Goal: Task Accomplishment & Management: Manage account settings

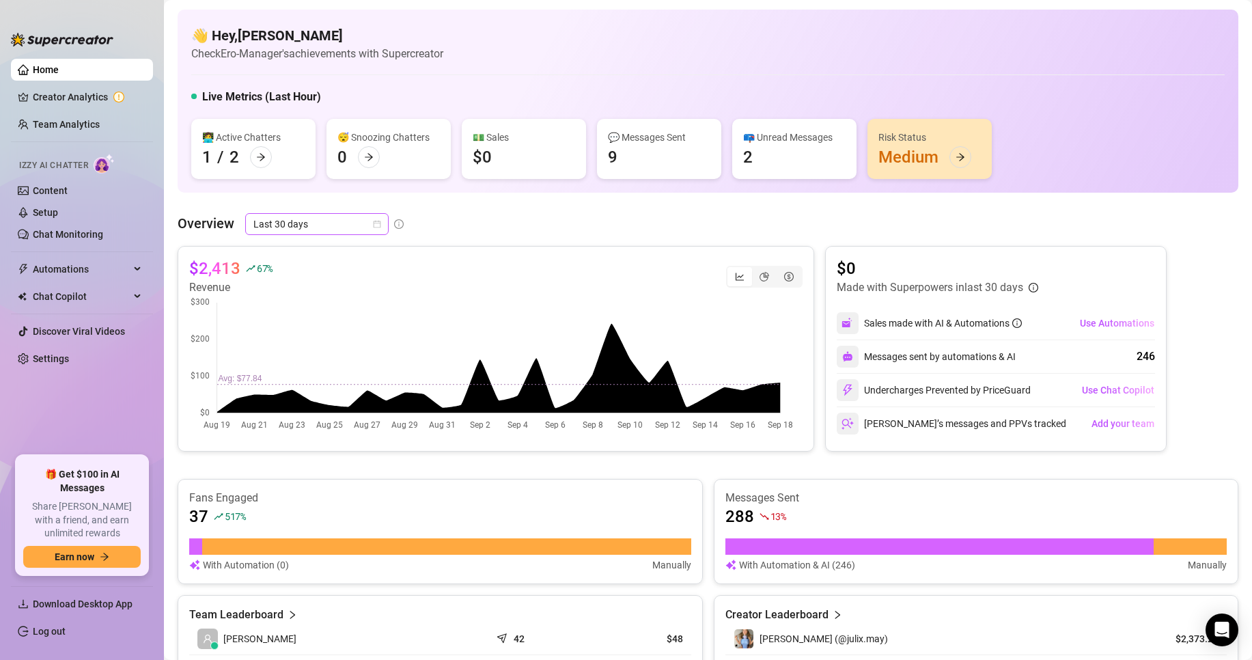
click at [357, 223] on span "Last 30 days" at bounding box center [316, 224] width 127 height 20
click at [323, 335] on div "Custom date" at bounding box center [316, 338] width 122 height 15
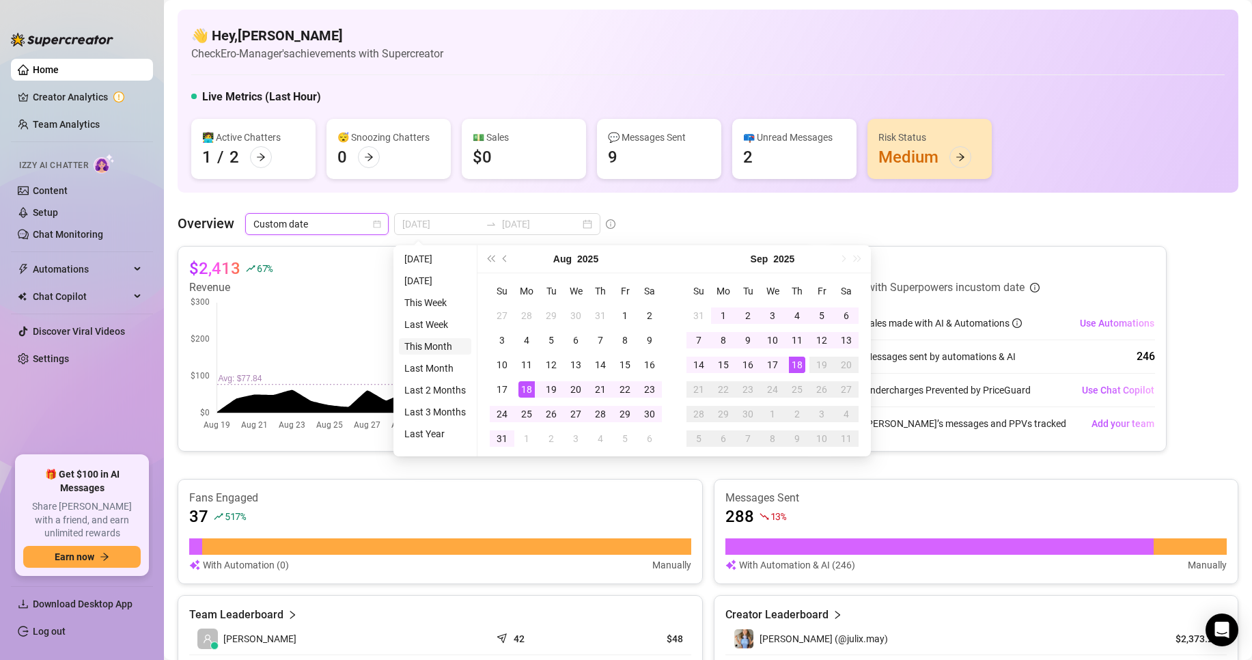
type input "[DATE]"
click at [439, 346] on li "This Month" at bounding box center [435, 346] width 72 height 16
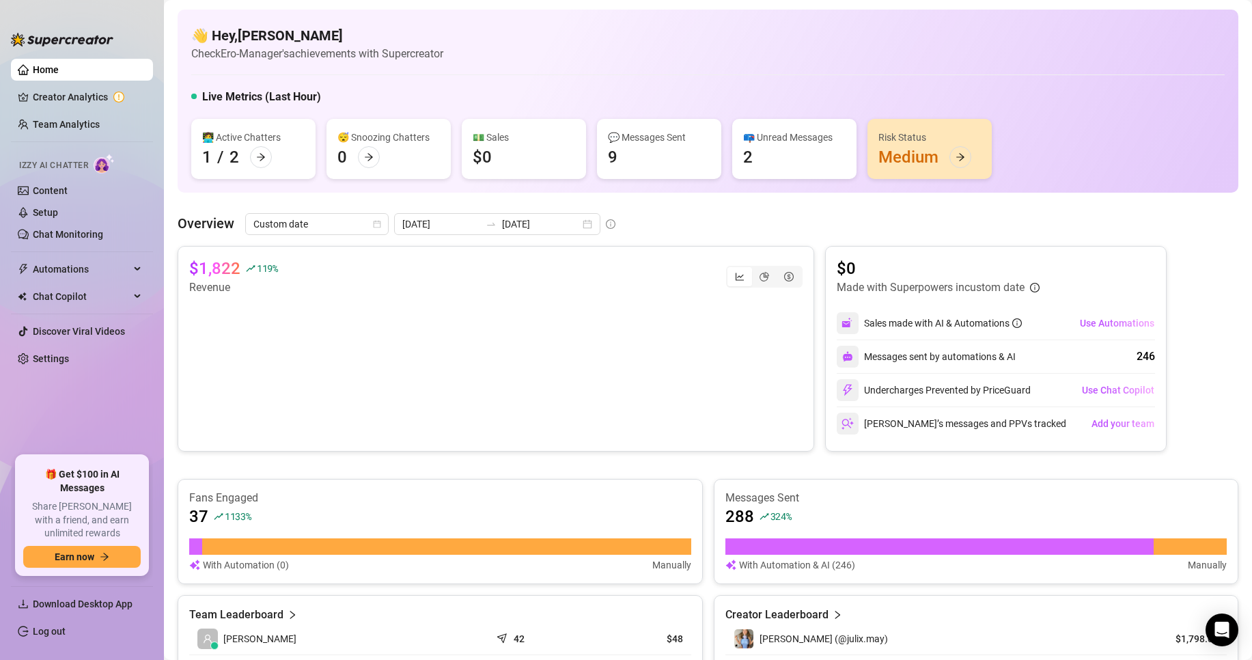
click at [279, 94] on h5 "Live Metrics (Last Hour)" at bounding box center [261, 97] width 119 height 16
click at [77, 104] on link "Creator Analytics" at bounding box center [87, 97] width 109 height 22
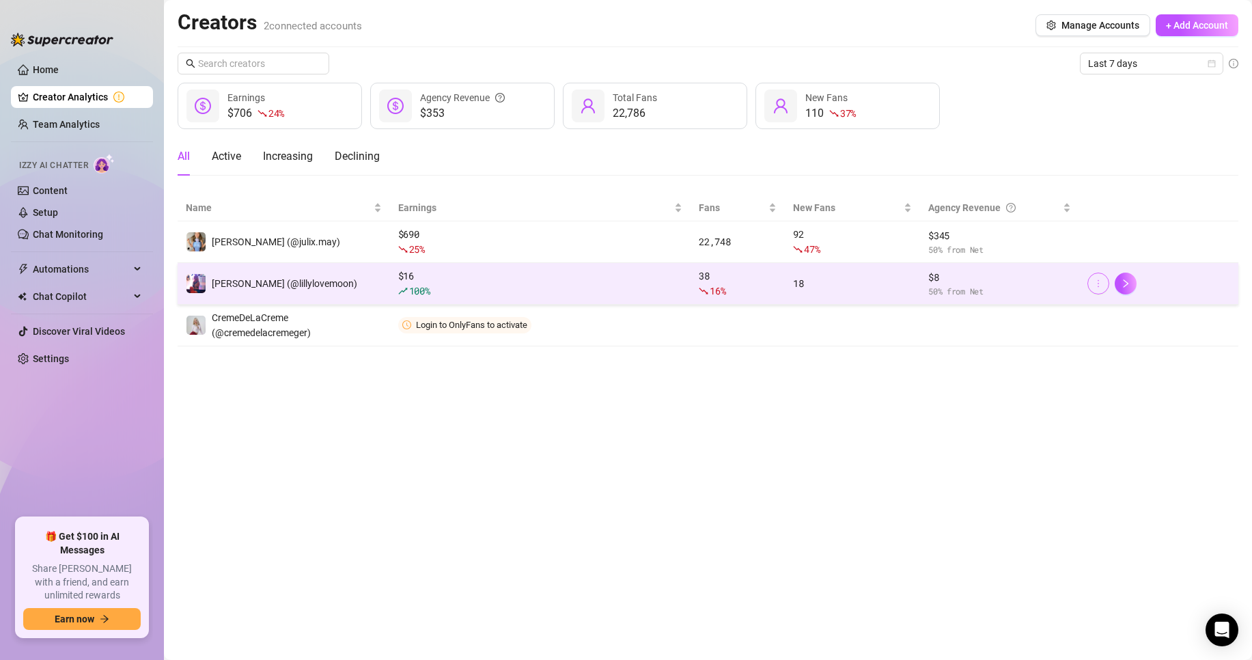
click at [1094, 283] on icon "more" at bounding box center [1099, 284] width 10 height 10
click at [324, 292] on td "[PERSON_NAME] (@lillylovemoon)" at bounding box center [284, 284] width 212 height 42
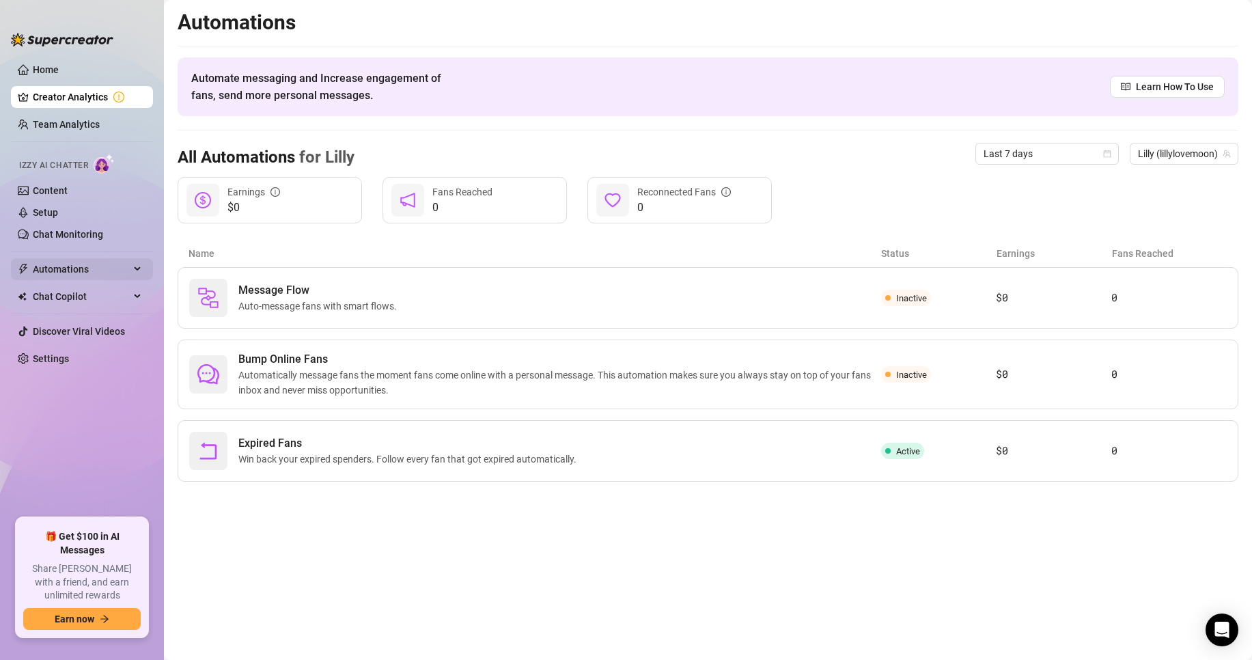
click at [132, 264] on div "Automations" at bounding box center [82, 269] width 142 height 22
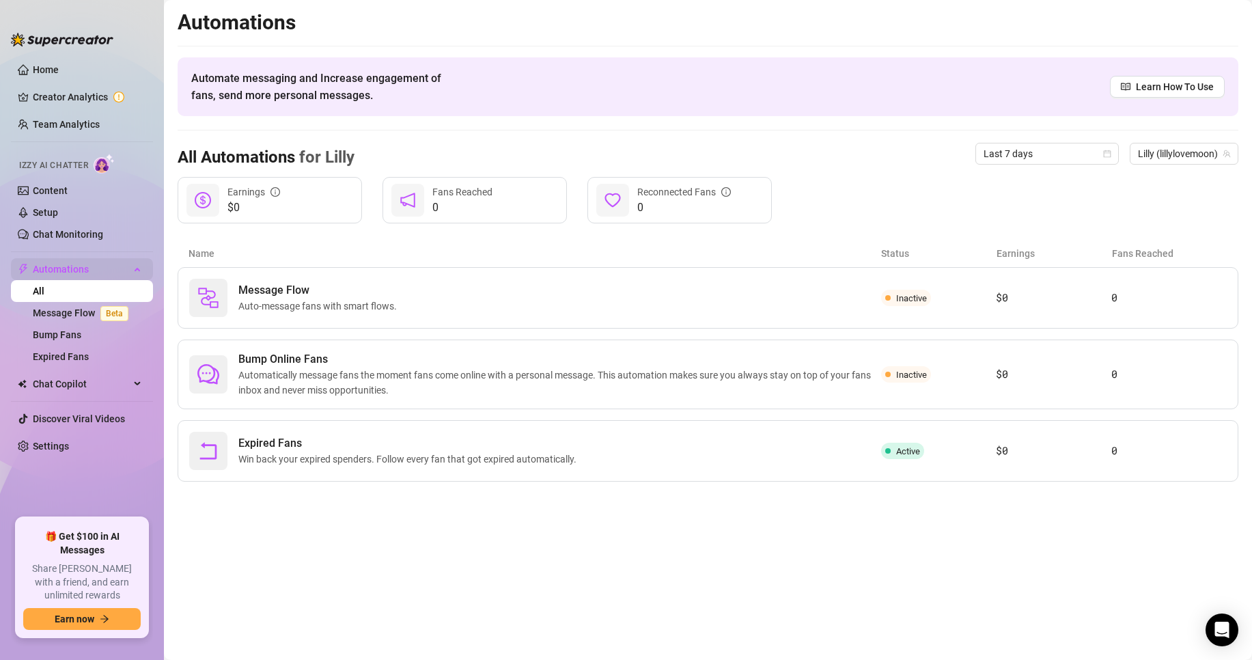
click at [132, 264] on div "Automations" at bounding box center [82, 269] width 142 height 22
